Goal: Information Seeking & Learning: Learn about a topic

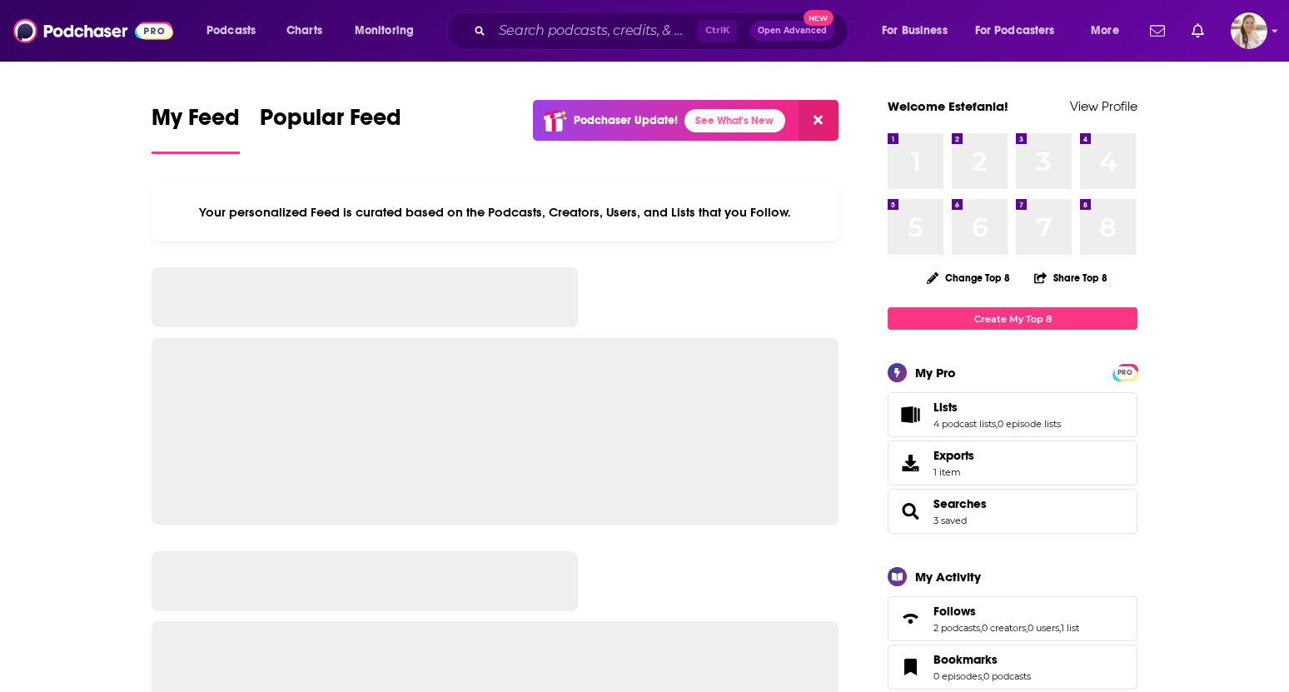
click at [521, 28] on input "Search podcasts, credits, & more..." at bounding box center [595, 30] width 206 height 27
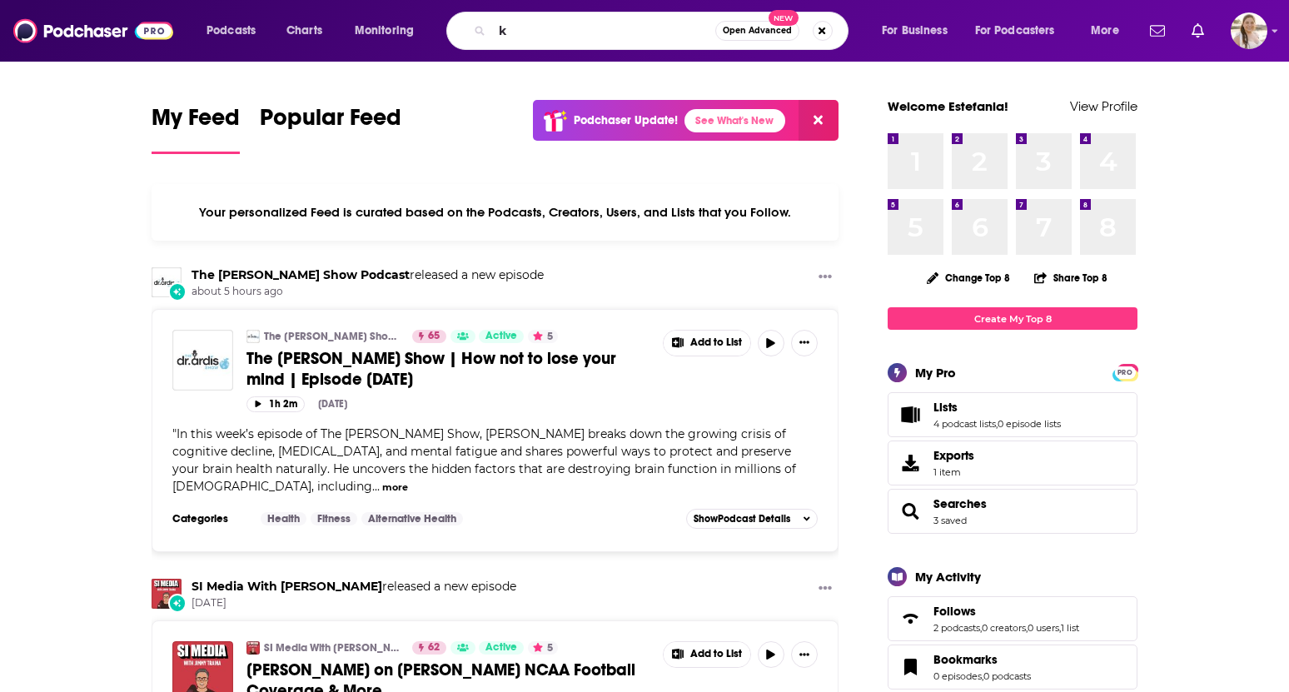
click at [521, 28] on input "k" at bounding box center [603, 30] width 223 height 27
type input "[PERSON_NAME]"
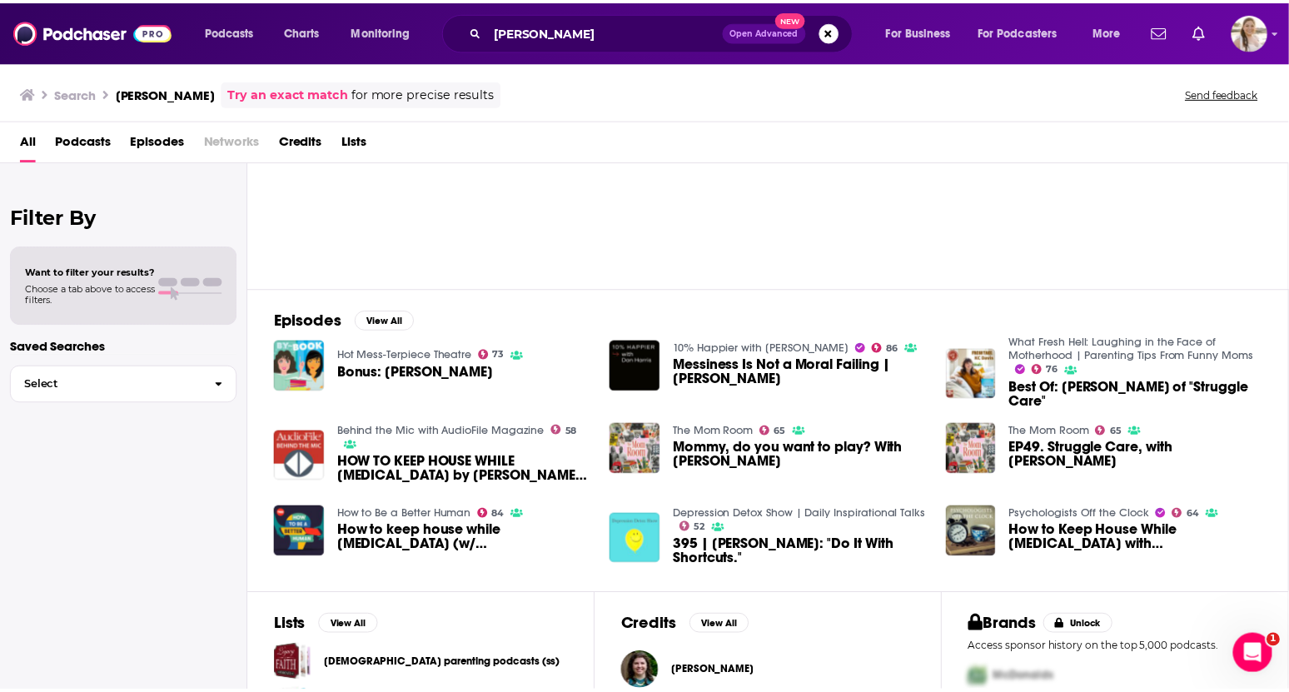
scroll to position [27, 0]
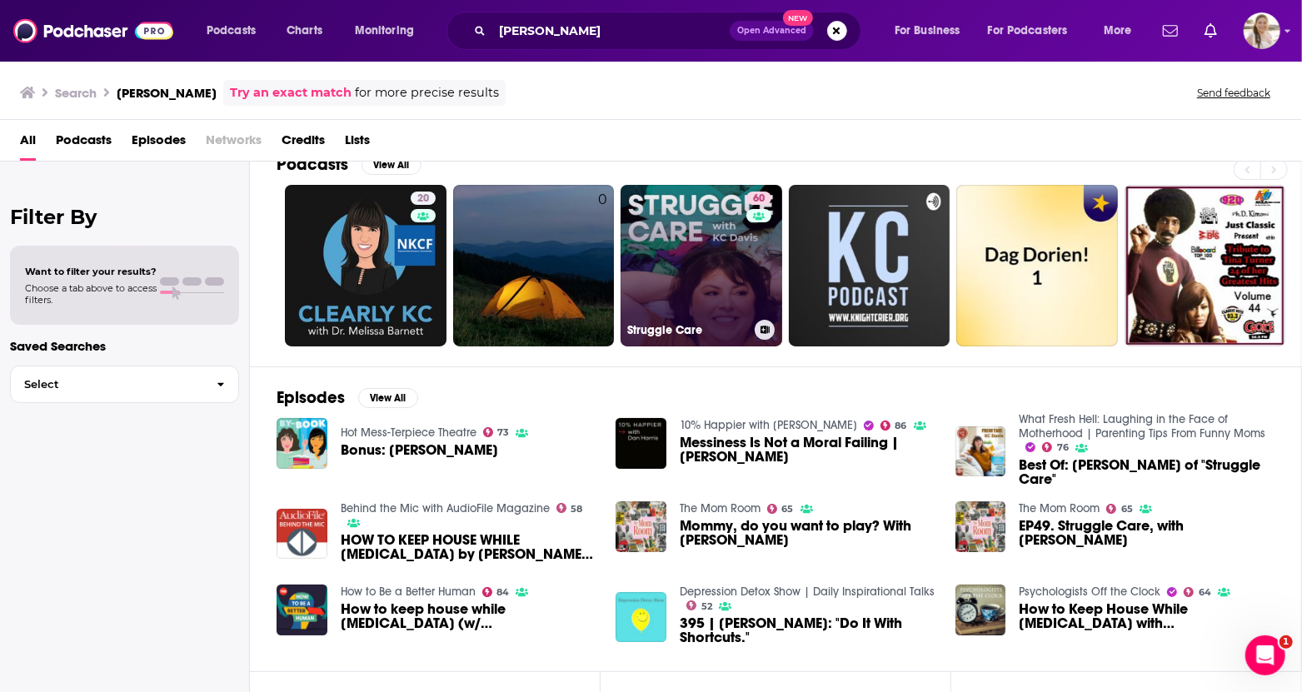
click at [723, 274] on link "60 Struggle Care" at bounding box center [702, 266] width 162 height 162
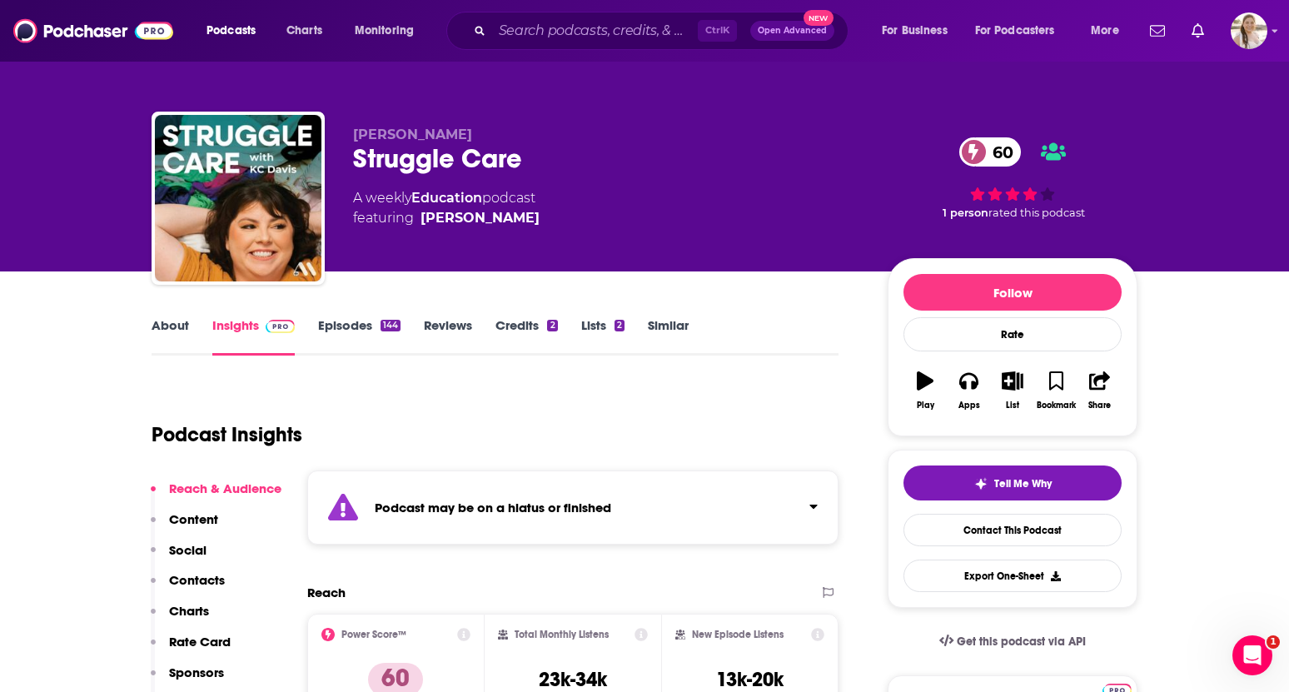
click at [353, 326] on link "Episodes 144" at bounding box center [359, 336] width 82 height 38
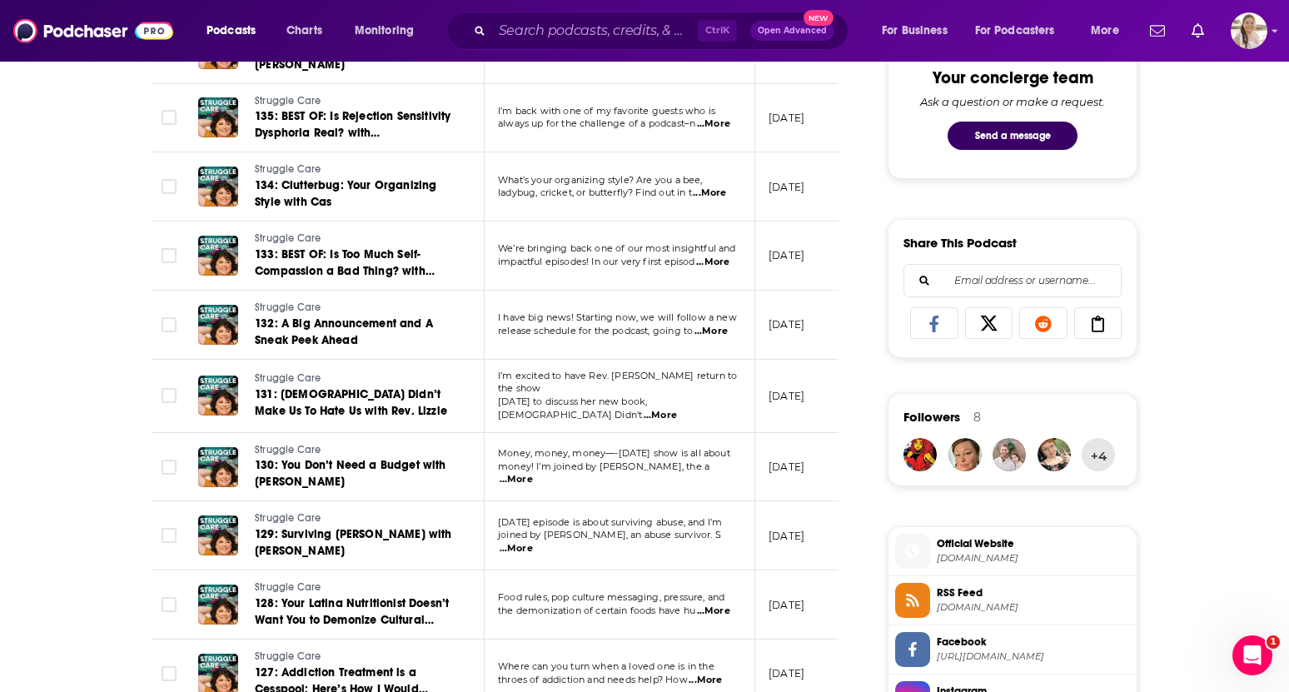
scroll to position [894, 0]
